Goal: Transaction & Acquisition: Purchase product/service

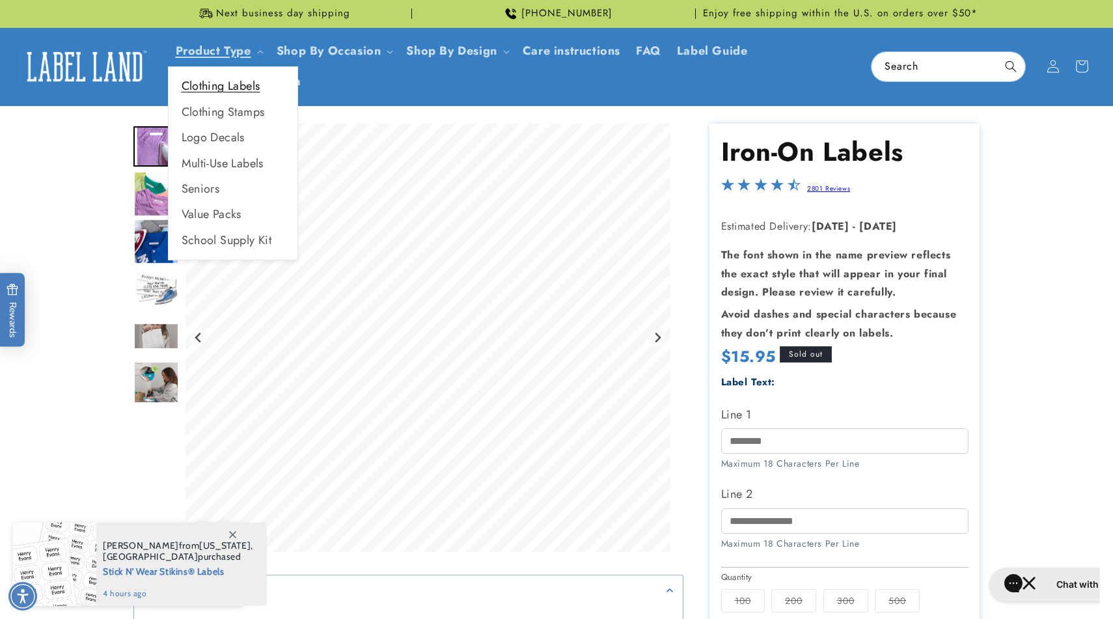
click at [226, 92] on link "Clothing Labels" at bounding box center [233, 86] width 129 height 25
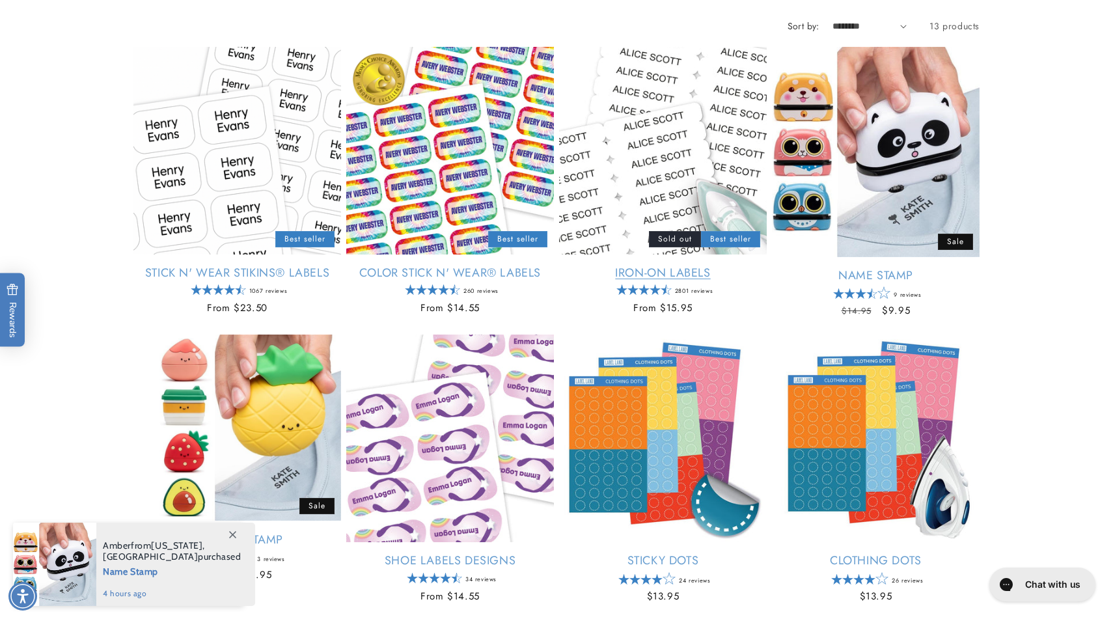
scroll to position [195, 0]
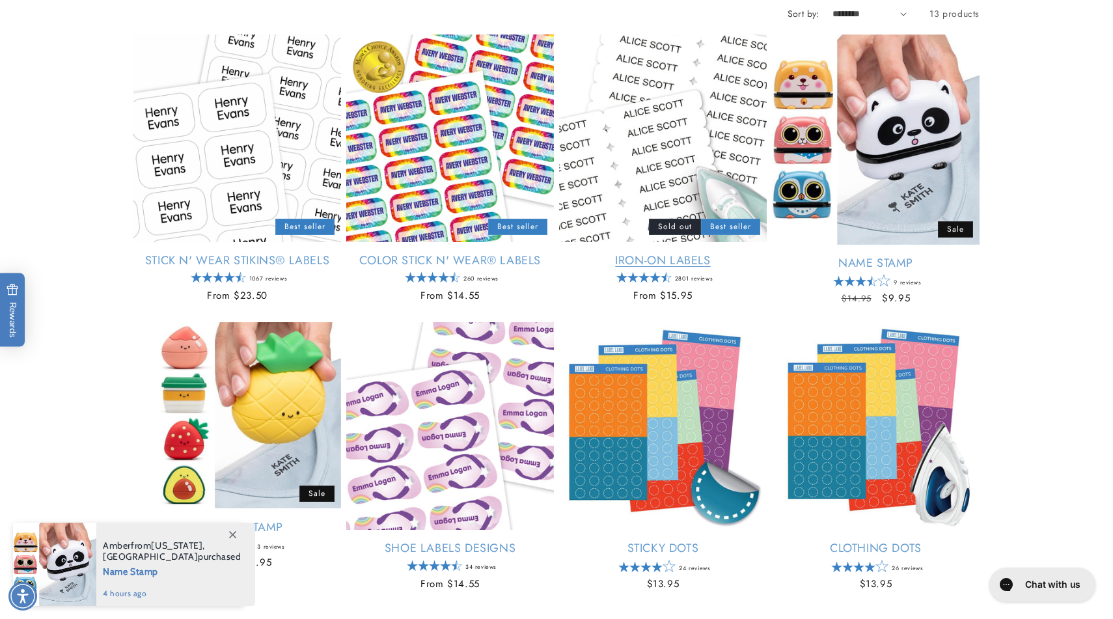
click at [695, 265] on link "Iron-On Labels" at bounding box center [663, 260] width 208 height 15
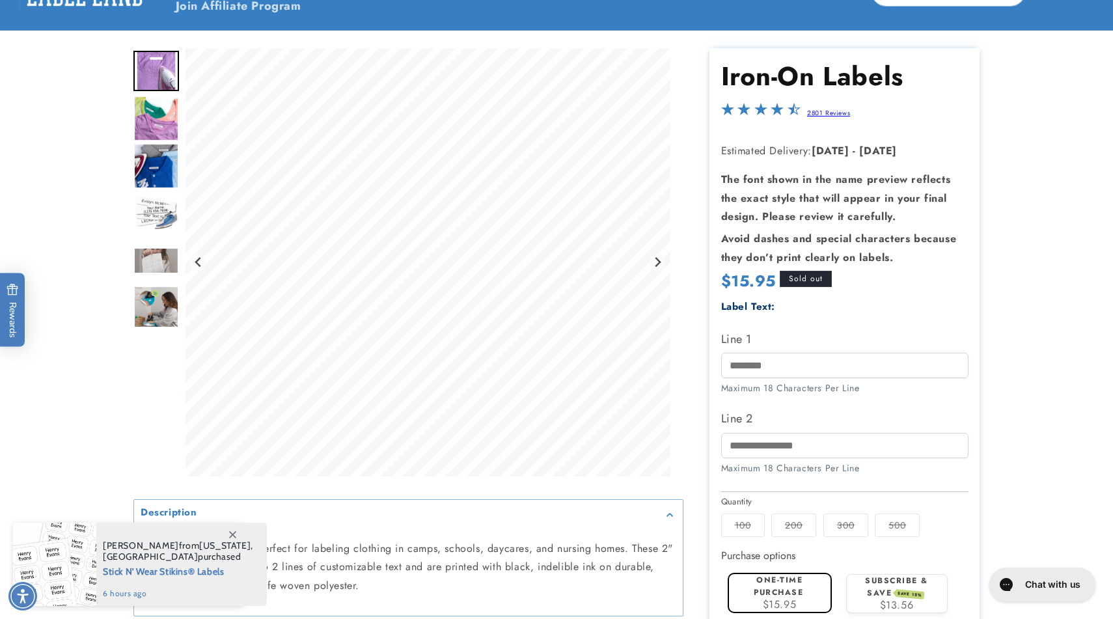
scroll to position [178, 0]
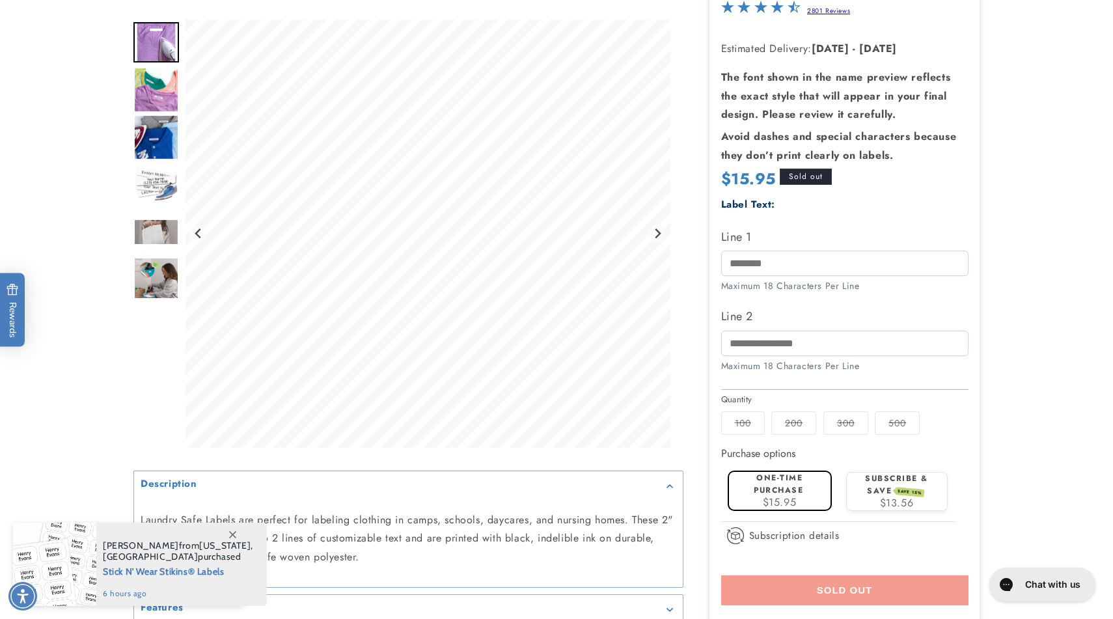
click at [749, 423] on label "100 Variant sold out or unavailable" at bounding box center [743, 423] width 44 height 23
click at [749, 421] on label "100 Variant sold out or unavailable" at bounding box center [743, 423] width 44 height 23
click at [753, 249] on div "Line 1 Maximum 18 Characters Per Line" at bounding box center [844, 260] width 247 height 66
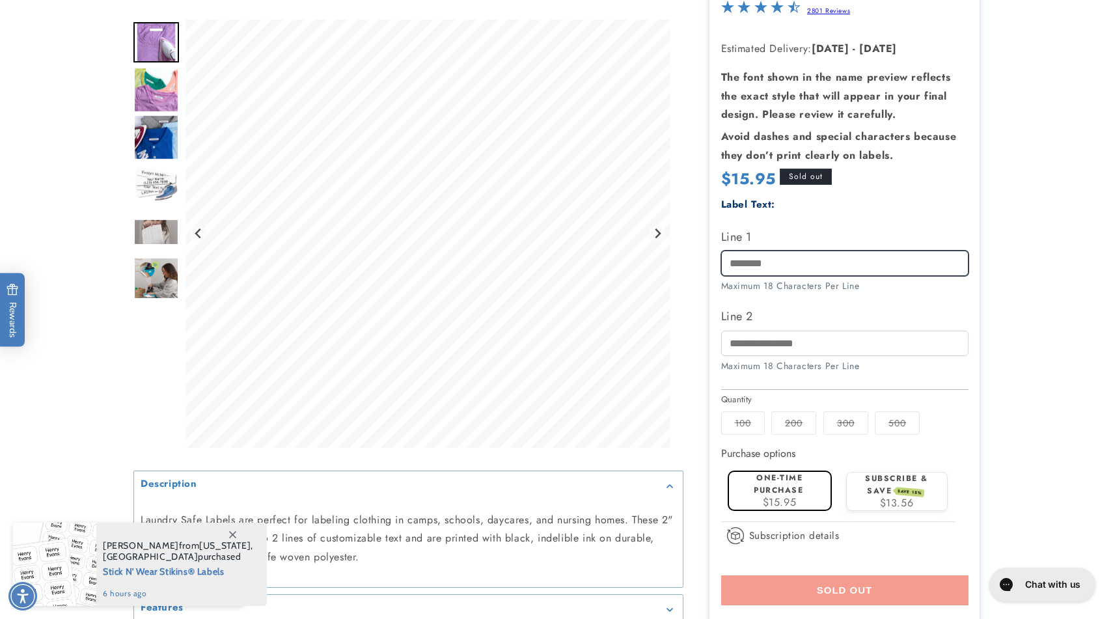
click at [753, 265] on input "Line 1" at bounding box center [844, 263] width 247 height 25
click at [877, 483] on label "Subscribe & save SAVE 15%" at bounding box center [896, 485] width 63 height 24
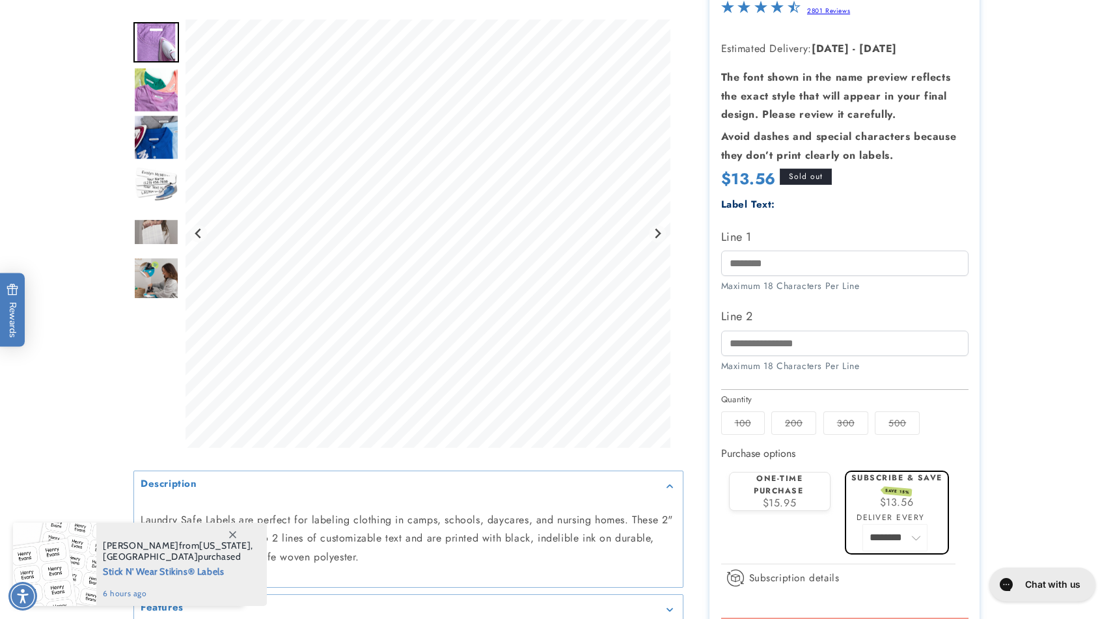
click at [777, 487] on label "One-time purchase" at bounding box center [778, 485] width 49 height 24
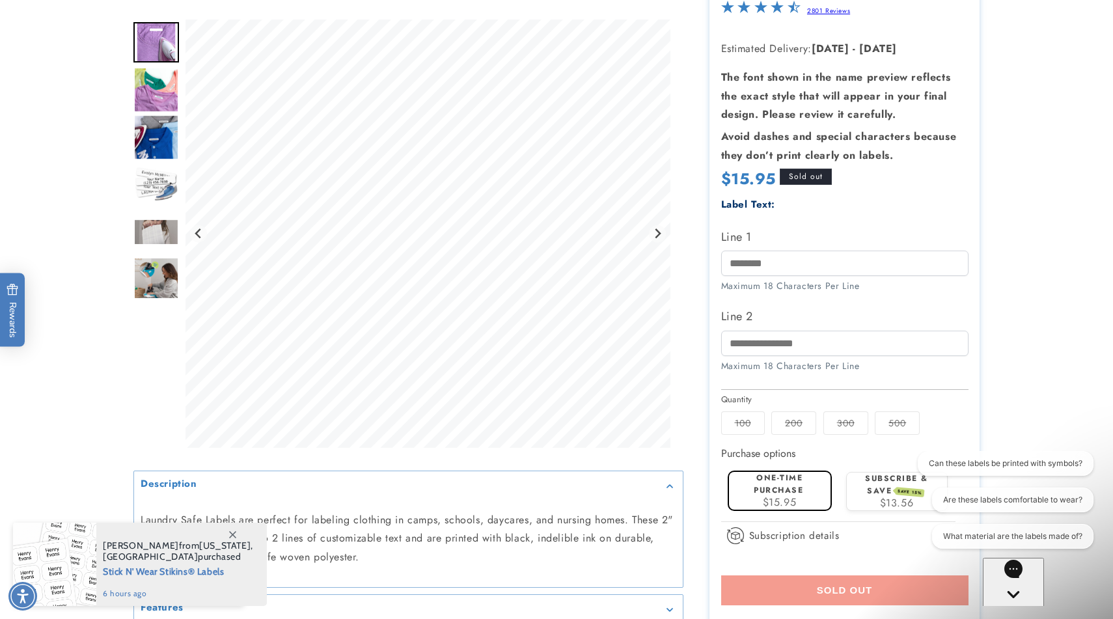
scroll to position [0, 0]
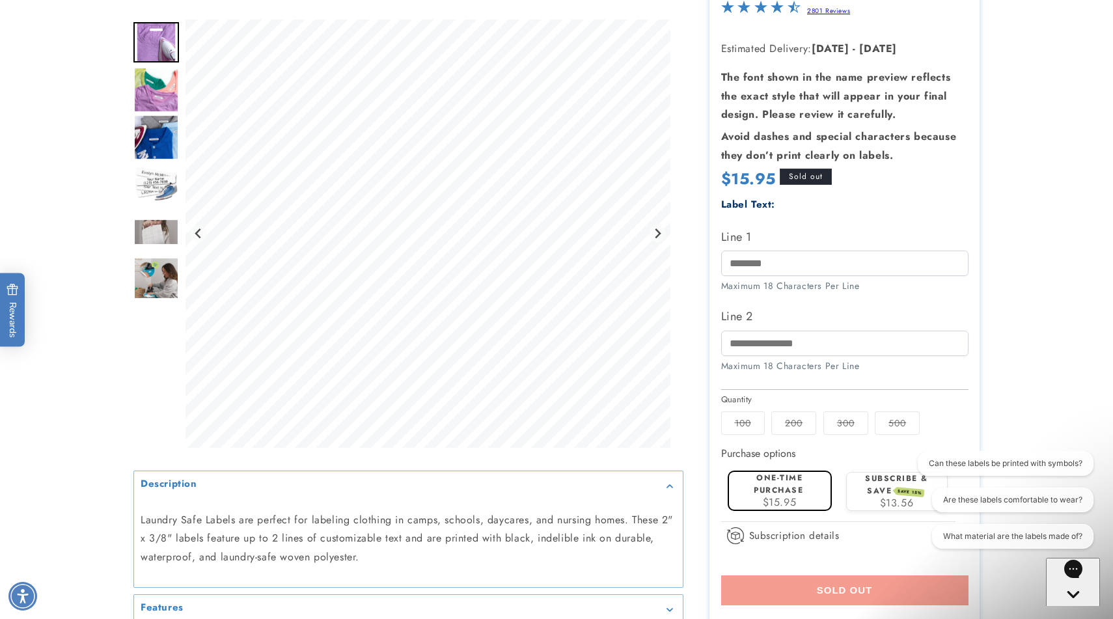
click at [792, 402] on fieldset "Quantity 100 Variant sold out or unavailable 200 Variant sold out or unavailabl…" at bounding box center [844, 415] width 247 height 44
click at [792, 421] on label "200 Variant sold out or unavailable" at bounding box center [794, 423] width 45 height 23
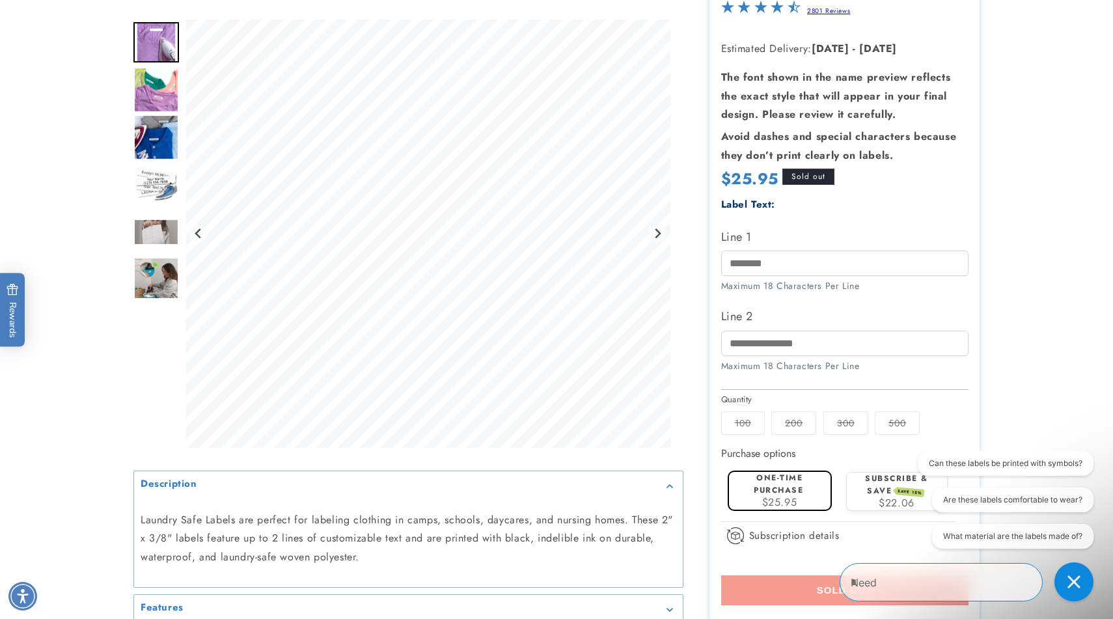
click at [735, 421] on label "100 Variant sold out or unavailable" at bounding box center [743, 423] width 44 height 23
click at [814, 419] on label "200 Variant sold out or unavailable" at bounding box center [794, 423] width 45 height 23
click at [916, 404] on fieldset "Quantity 100 Variant sold out or unavailable 200 Variant sold out or unavailabl…" at bounding box center [844, 415] width 247 height 44
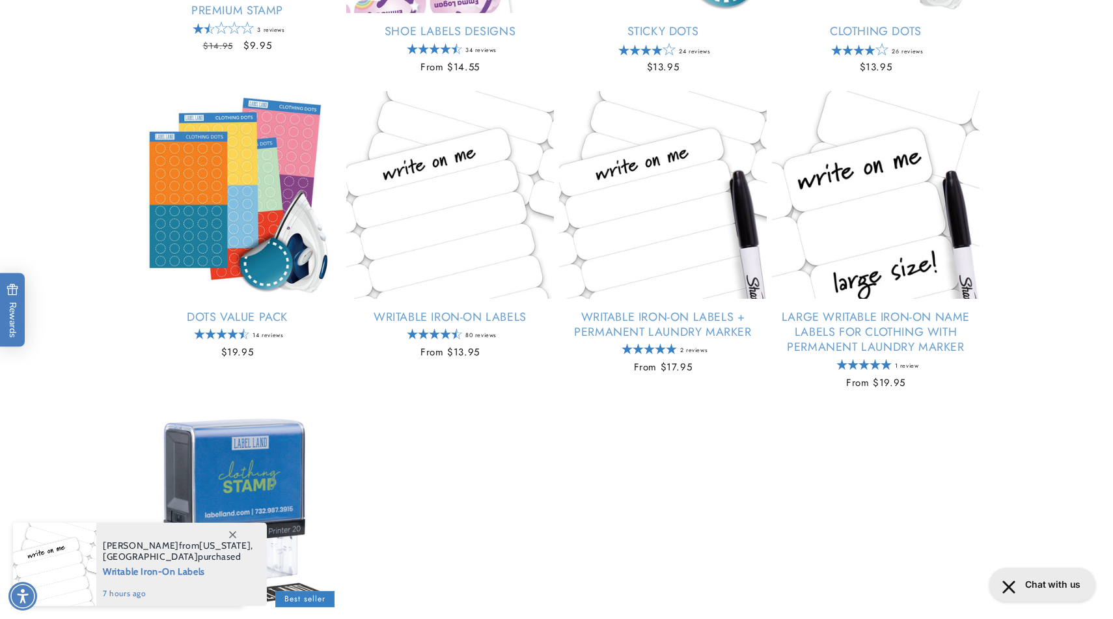
scroll to position [717, 0]
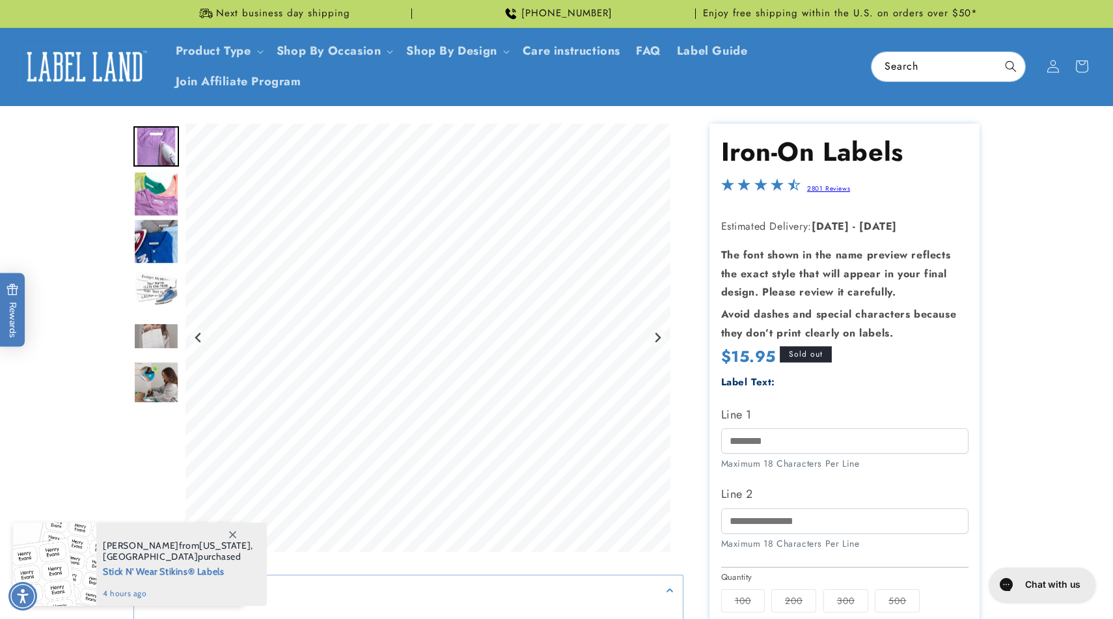
click at [77, 70] on img at bounding box center [85, 66] width 130 height 40
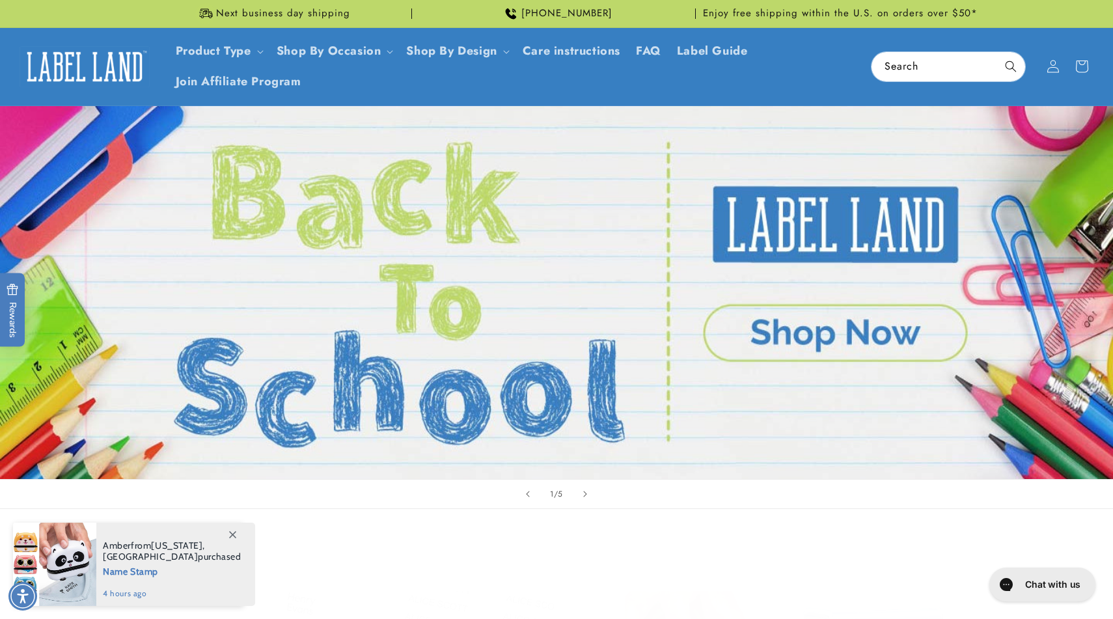
click at [826, 331] on link "1 of 5" at bounding box center [556, 293] width 1113 height 374
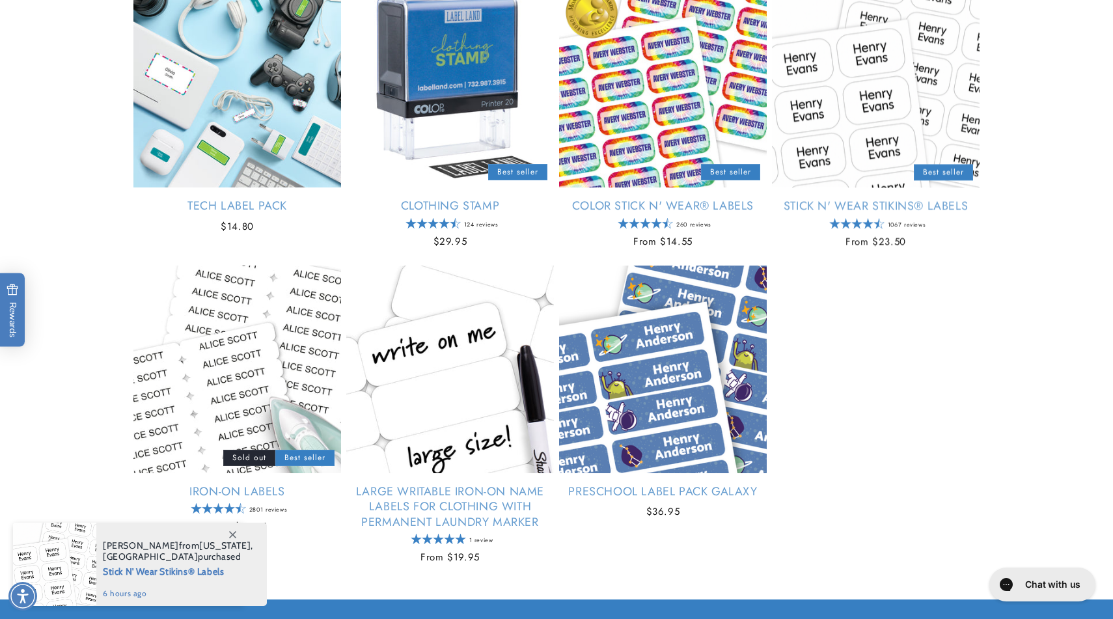
scroll to position [1551, 0]
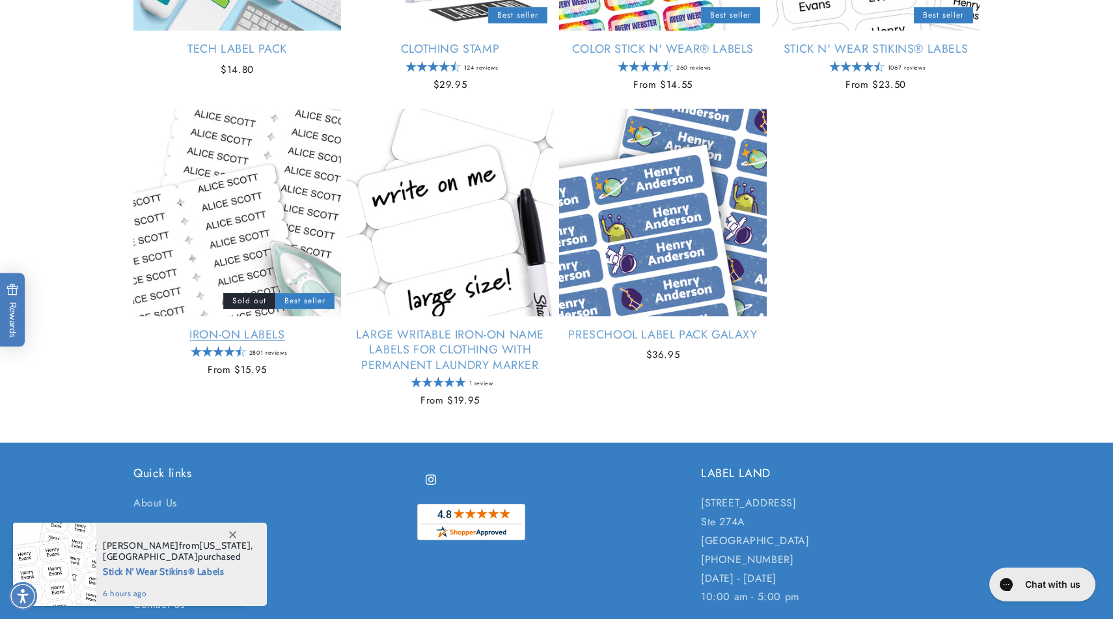
click at [232, 339] on link "Iron-On Labels" at bounding box center [237, 335] width 208 height 15
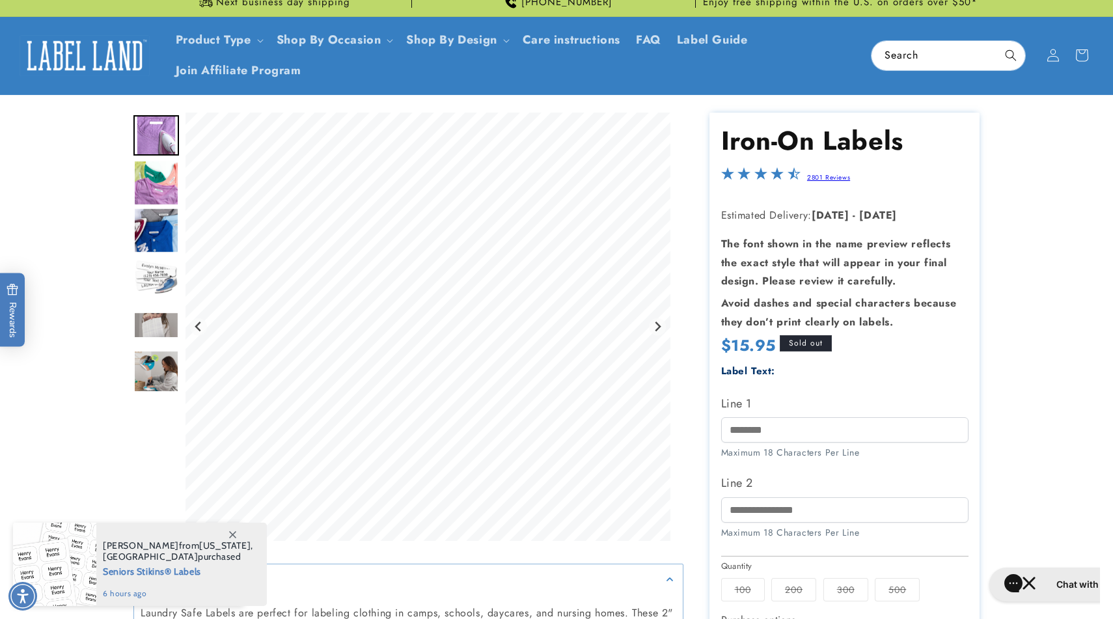
click at [806, 341] on span "Sold out" at bounding box center [806, 343] width 52 height 16
